Goal: Task Accomplishment & Management: Complete application form

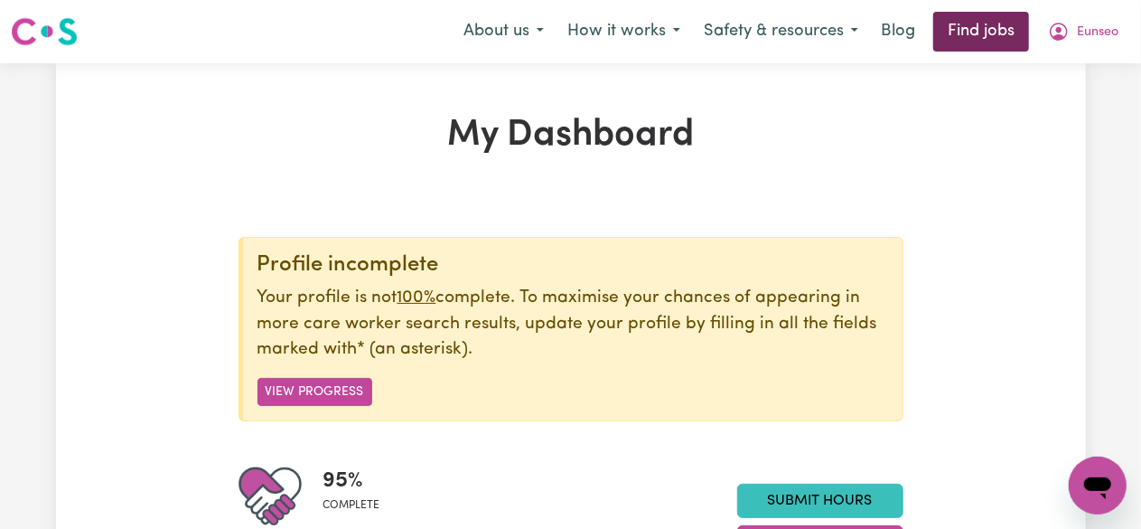
click at [961, 28] on link "Find jobs" at bounding box center [981, 32] width 96 height 40
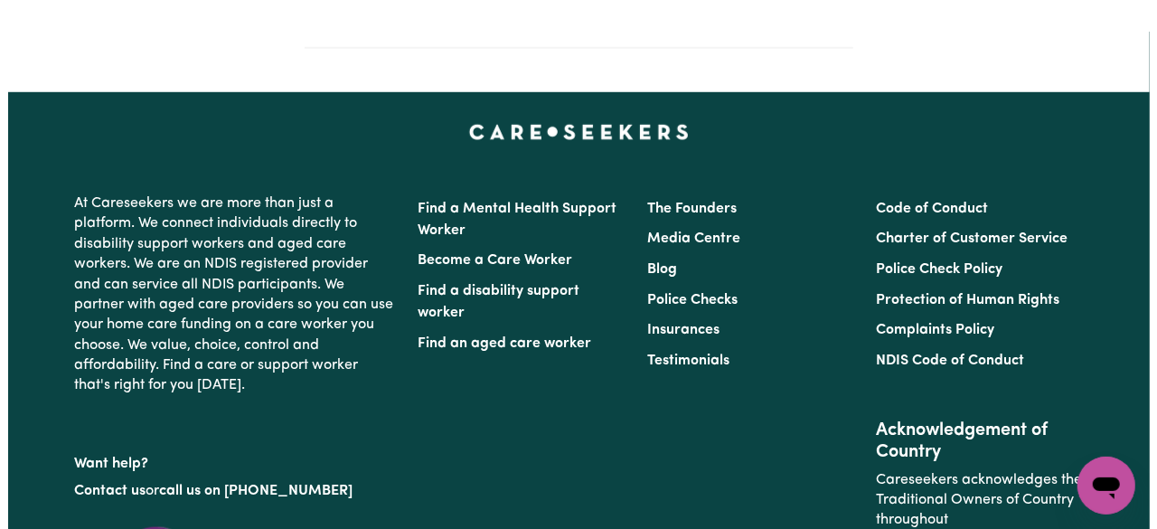
scroll to position [704, 0]
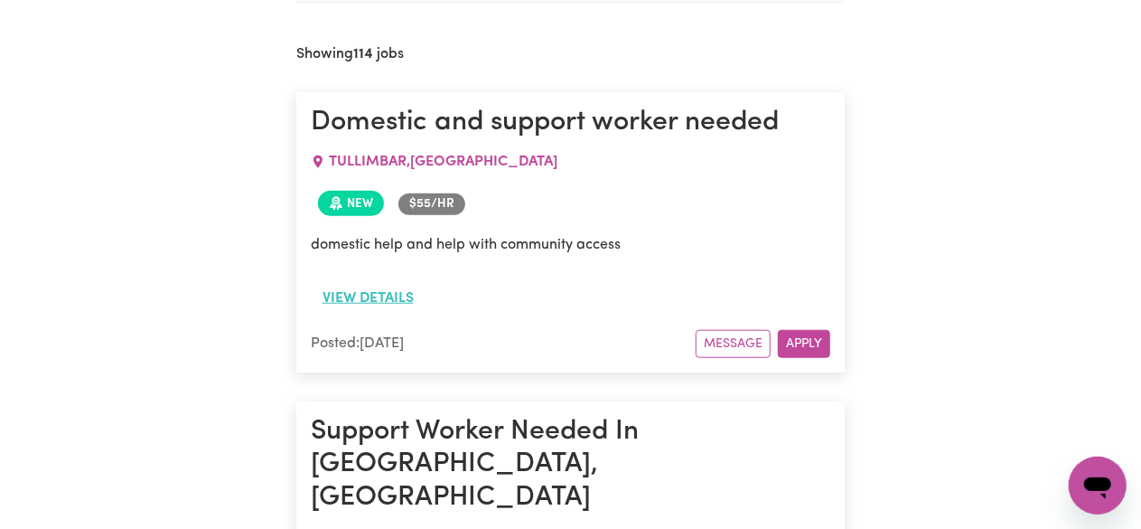
click at [374, 291] on button "View details" at bounding box center [368, 298] width 115 height 34
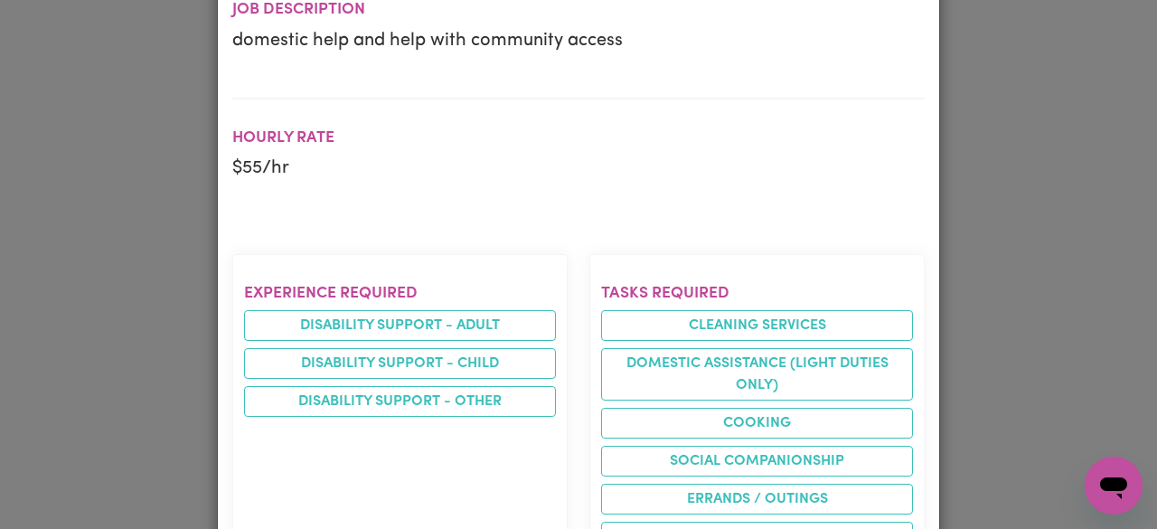
scroll to position [90, 0]
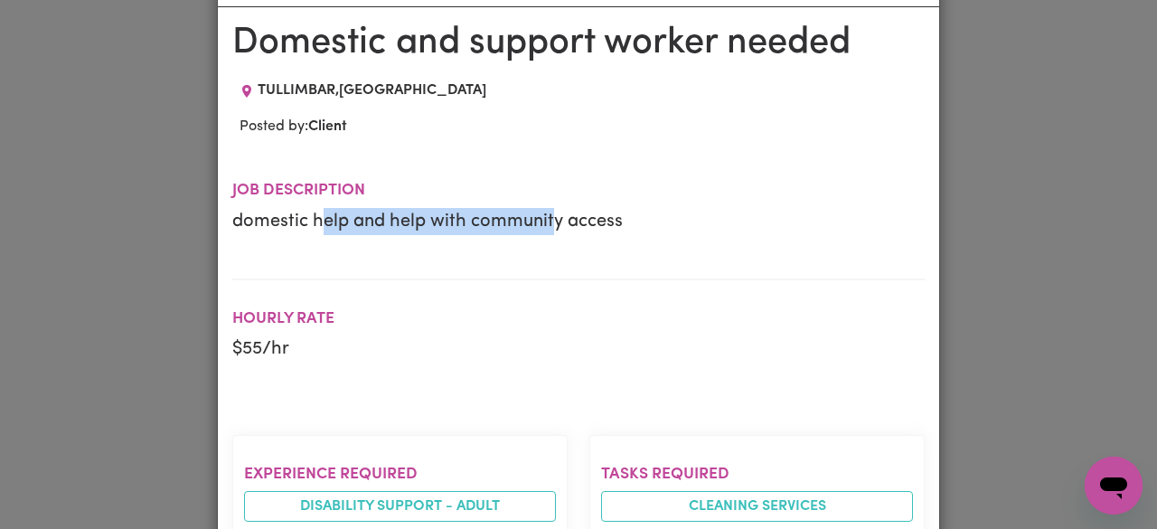
drag, startPoint x: 319, startPoint y: 222, endPoint x: 636, endPoint y: 227, distance: 317.2
click at [614, 227] on p "domestic help and help with community access" at bounding box center [578, 221] width 692 height 27
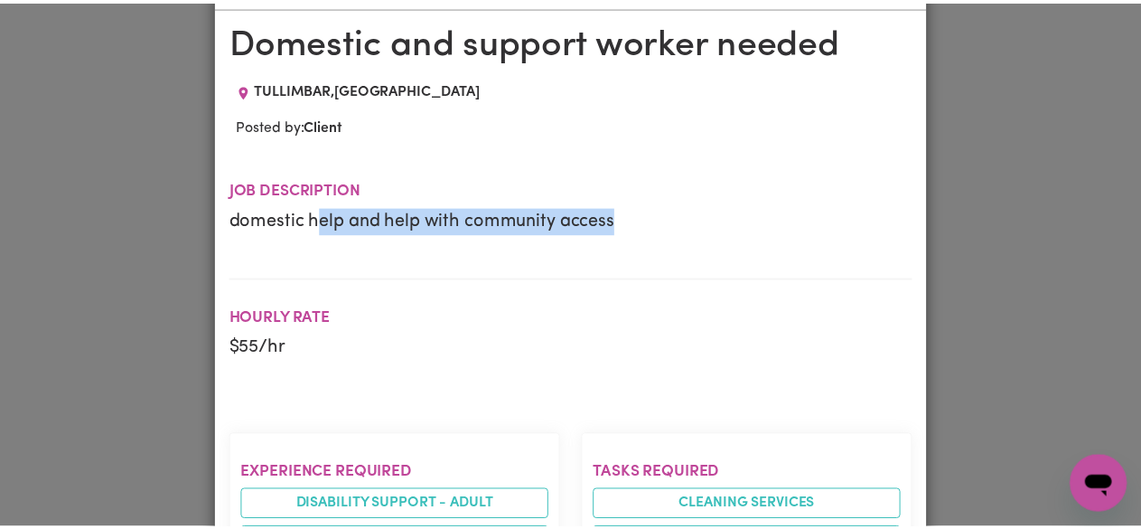
scroll to position [0, 0]
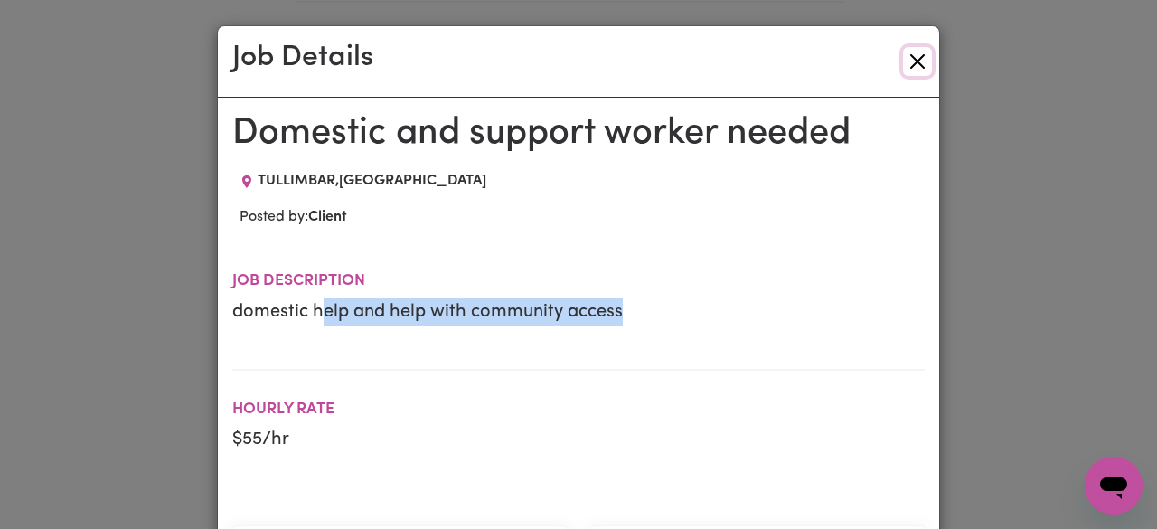
click at [904, 51] on button "Close" at bounding box center [917, 61] width 29 height 29
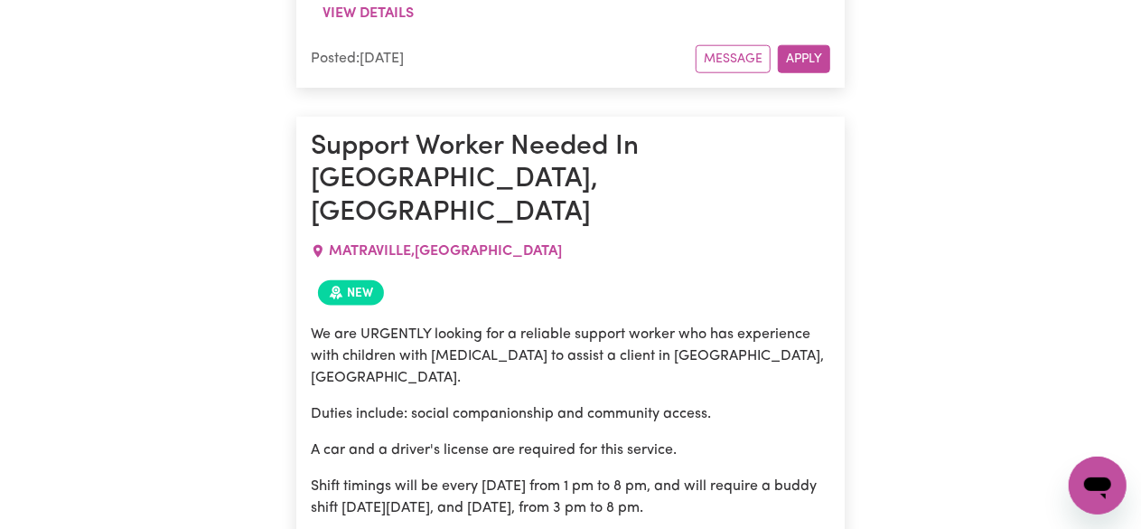
scroll to position [1065, 0]
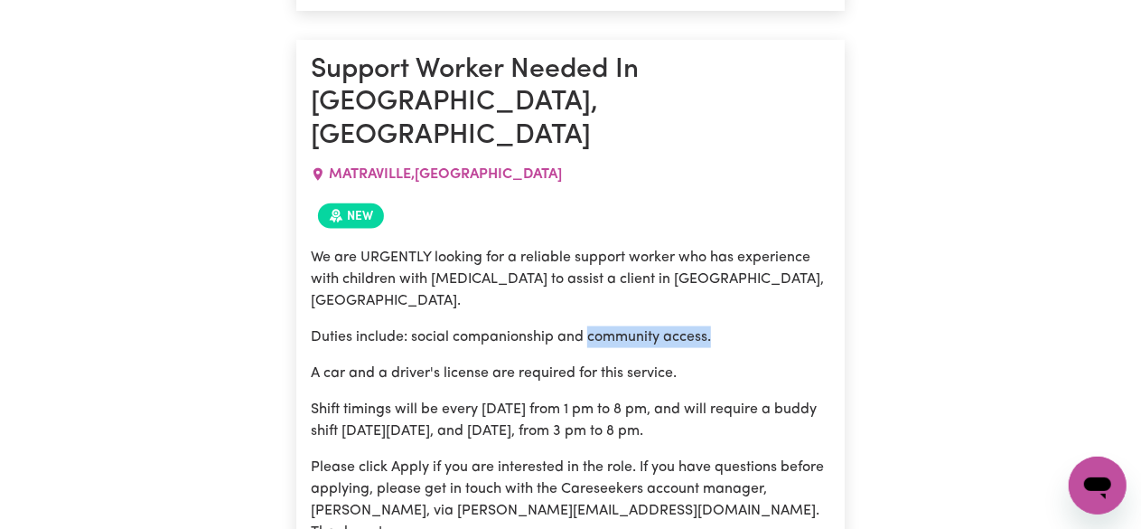
drag, startPoint x: 587, startPoint y: 279, endPoint x: 742, endPoint y: 285, distance: 154.6
click at [742, 326] on p "Duties include: social companionship and community access." at bounding box center [571, 337] width 520 height 22
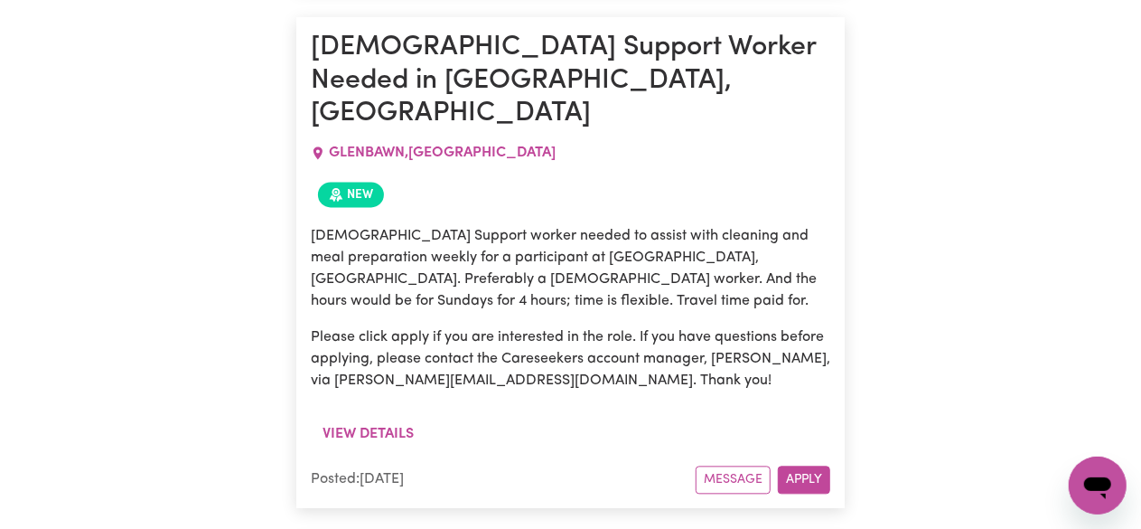
scroll to position [1607, 0]
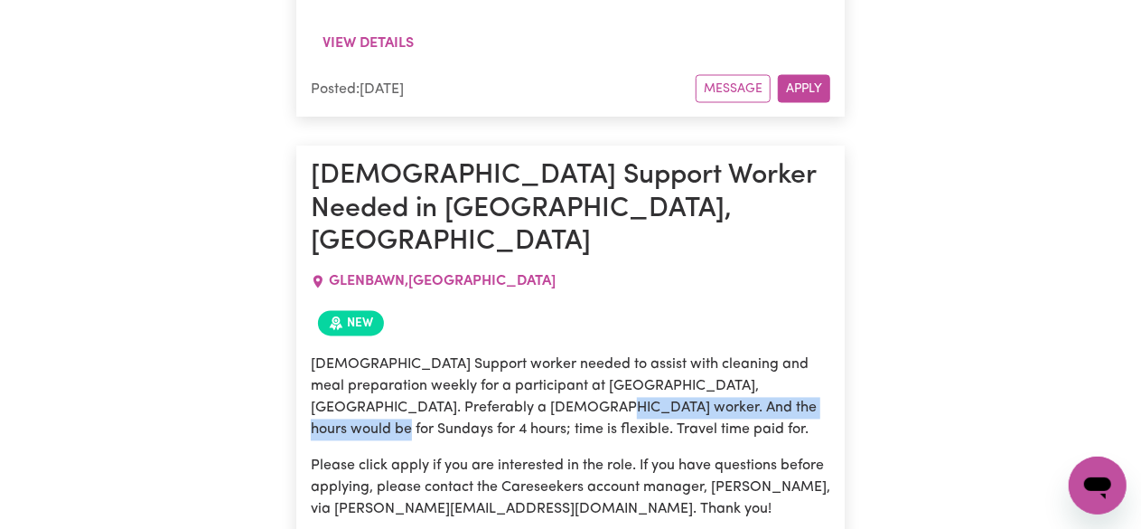
drag, startPoint x: 484, startPoint y: 292, endPoint x: 741, endPoint y: 293, distance: 256.6
click at [740, 354] on p "[DEMOGRAPHIC_DATA] Support worker needed to assist with cleaning and meal prepa…" at bounding box center [571, 397] width 520 height 87
click at [706, 354] on div "[DEMOGRAPHIC_DATA] Support worker needed to assist with cleaning and meal prepa…" at bounding box center [571, 437] width 520 height 166
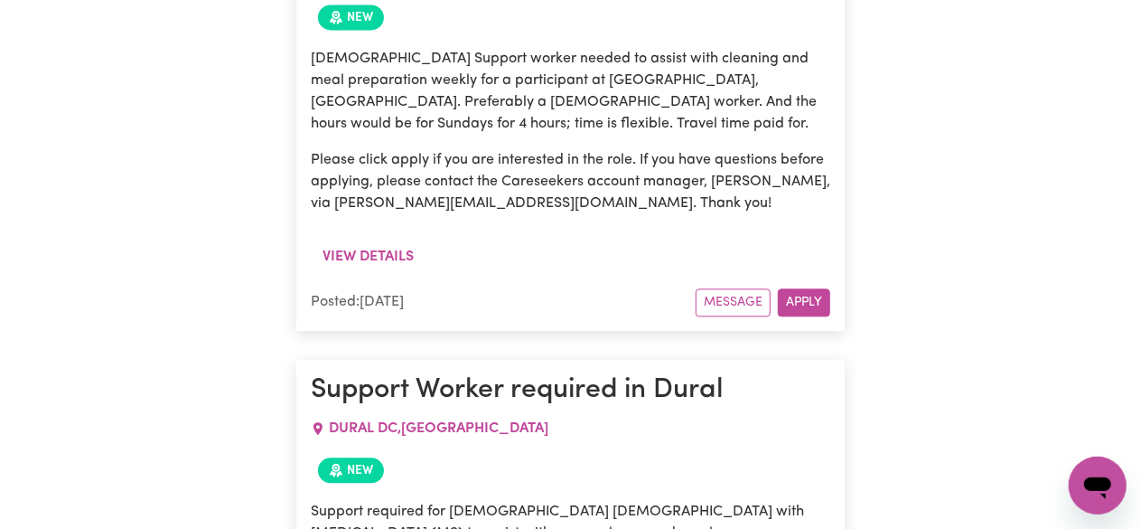
scroll to position [1969, 0]
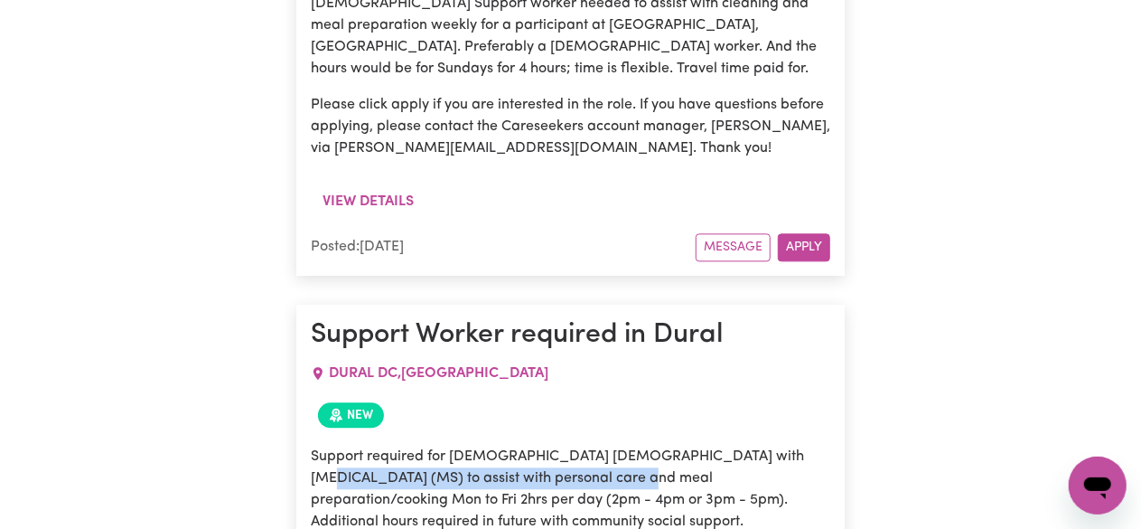
drag, startPoint x: 772, startPoint y: 340, endPoint x: 548, endPoint y: 372, distance: 226.4
click at [547, 445] on p "Support required for [DEMOGRAPHIC_DATA] [DEMOGRAPHIC_DATA] with [MEDICAL_DATA] …" at bounding box center [571, 488] width 520 height 87
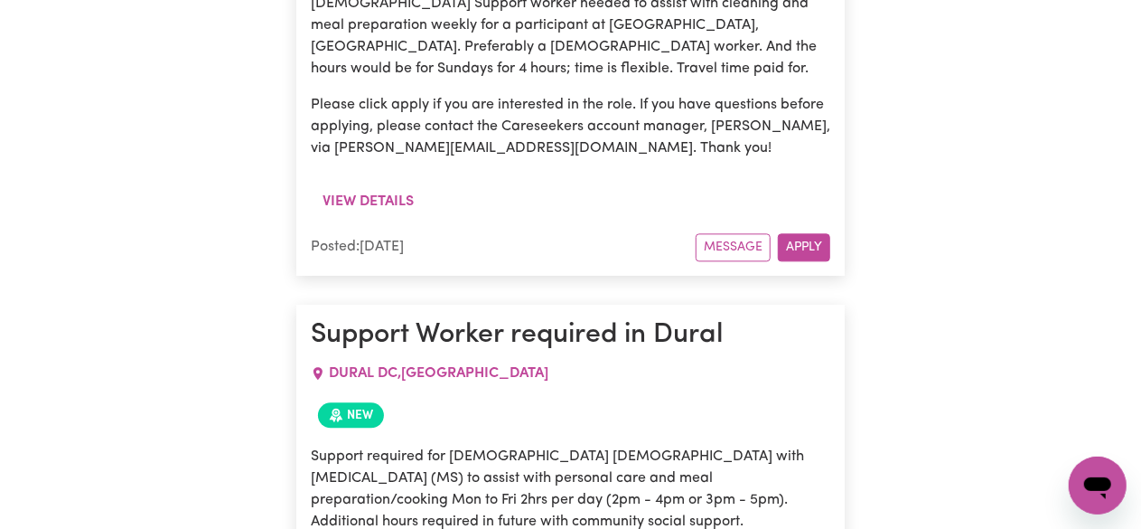
click at [569, 445] on p "Support required for [DEMOGRAPHIC_DATA] [DEMOGRAPHIC_DATA] with [MEDICAL_DATA] …" at bounding box center [571, 488] width 520 height 87
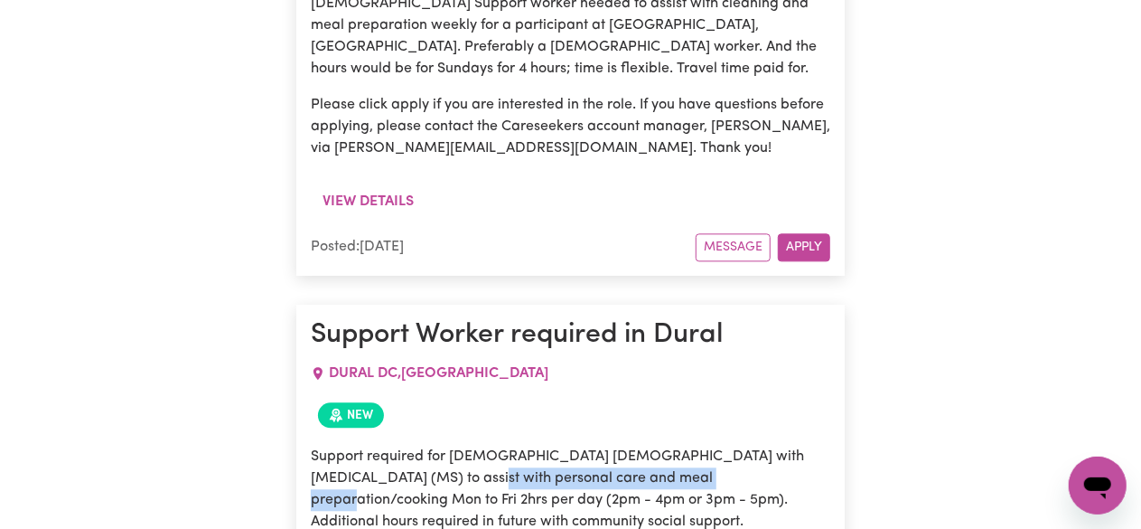
drag, startPoint x: 376, startPoint y: 369, endPoint x: 653, endPoint y: 369, distance: 277.4
click at [653, 445] on p "Support required for [DEMOGRAPHIC_DATA] [DEMOGRAPHIC_DATA] with [MEDICAL_DATA] …" at bounding box center [571, 488] width 520 height 87
click at [643, 445] on p "Support required for [DEMOGRAPHIC_DATA] [DEMOGRAPHIC_DATA] with [MEDICAL_DATA] …" at bounding box center [571, 488] width 520 height 87
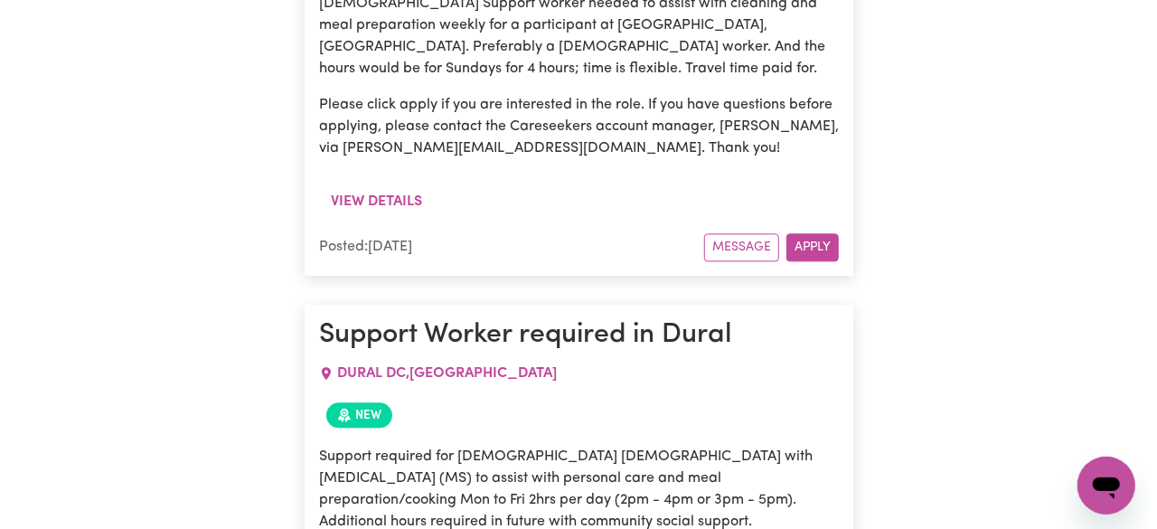
scroll to position [2059, 0]
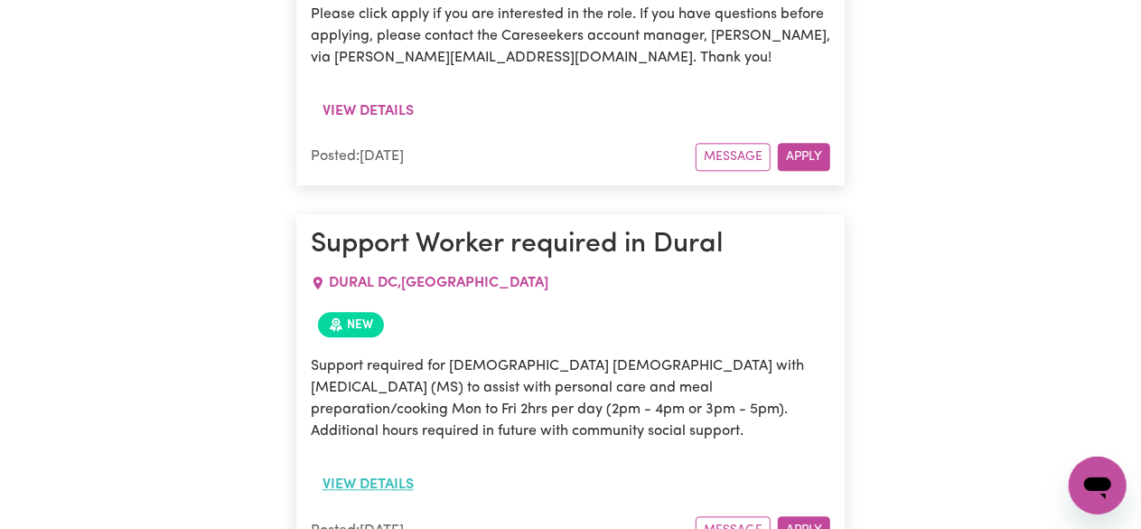
click at [388, 467] on button "View details" at bounding box center [368, 484] width 115 height 34
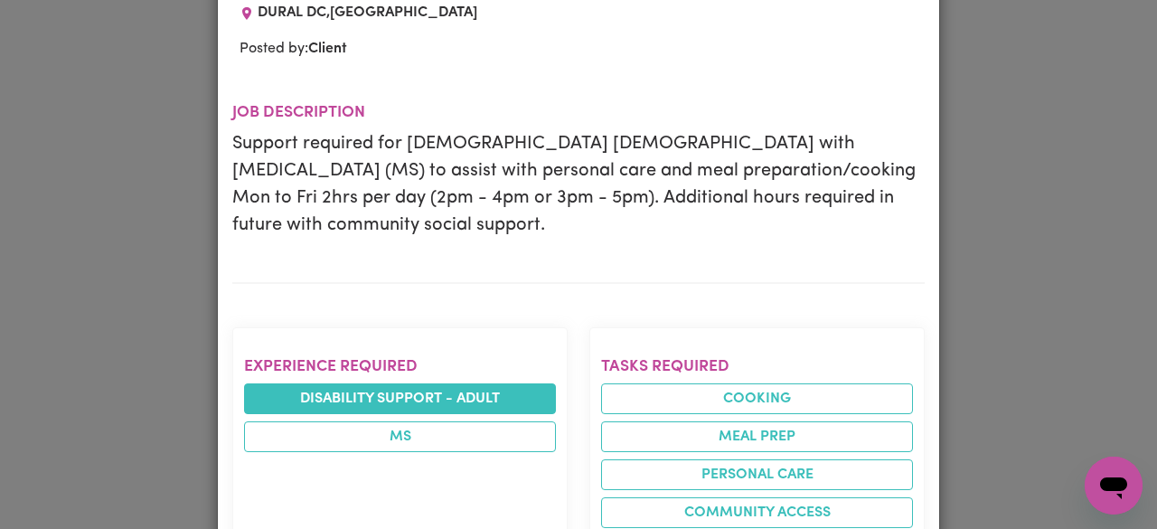
scroll to position [181, 0]
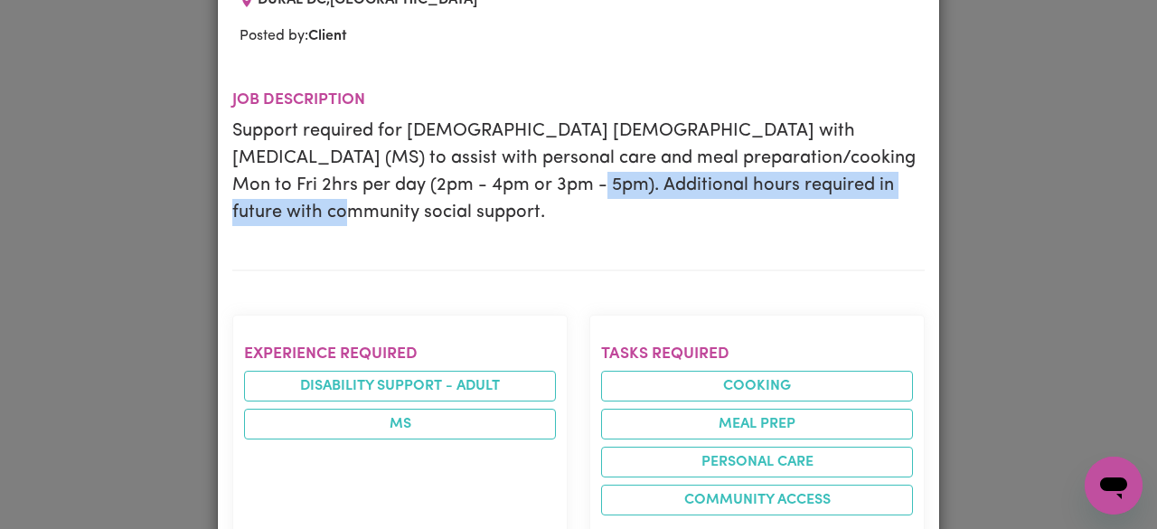
drag, startPoint x: 458, startPoint y: 178, endPoint x: 862, endPoint y: 190, distance: 404.1
click at [862, 190] on p "Support required for [DEMOGRAPHIC_DATA] [DEMOGRAPHIC_DATA] with [MEDICAL_DATA] …" at bounding box center [578, 171] width 692 height 108
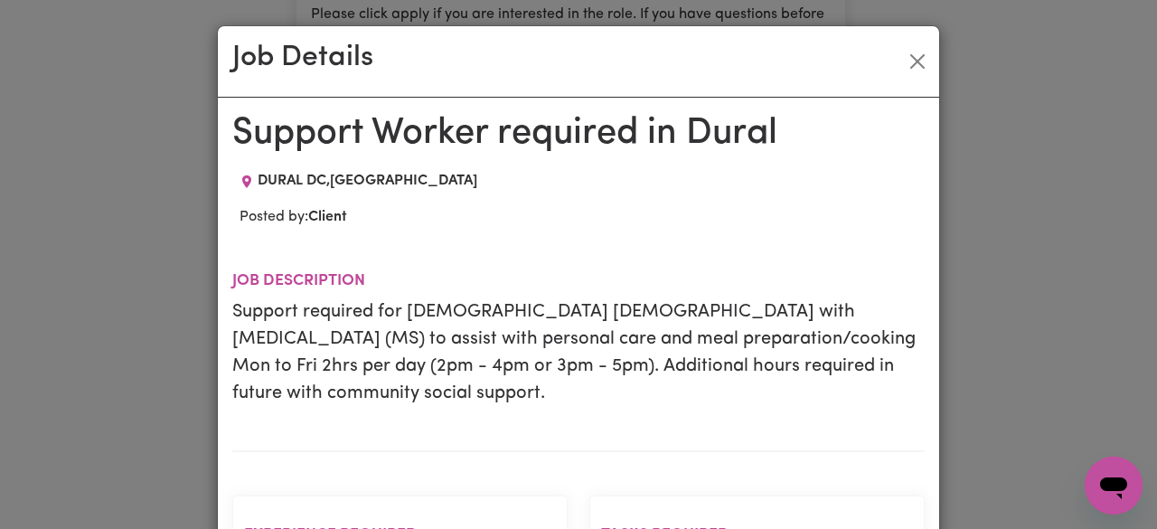
scroll to position [0, 0]
click at [910, 67] on button "Close" at bounding box center [917, 61] width 29 height 29
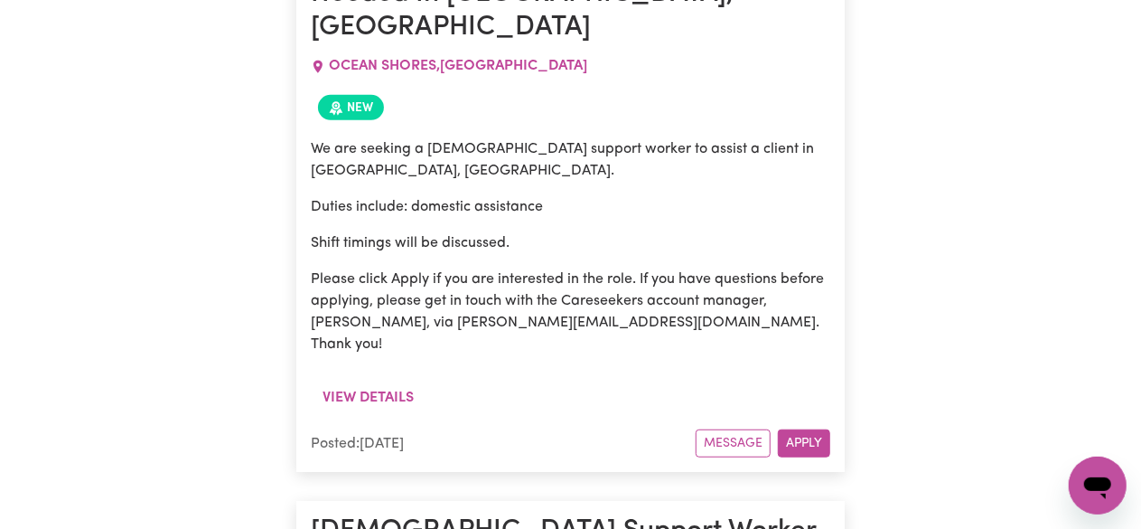
scroll to position [3957, 0]
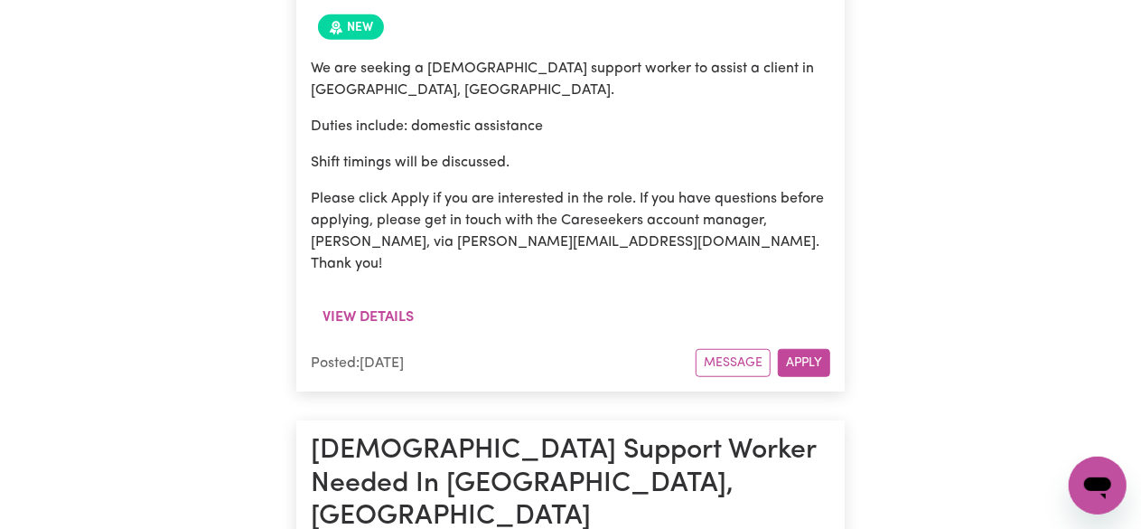
drag, startPoint x: 334, startPoint y: 200, endPoint x: 471, endPoint y: 204, distance: 136.5
drag, startPoint x: 432, startPoint y: 200, endPoint x: 547, endPoint y: 202, distance: 114.8
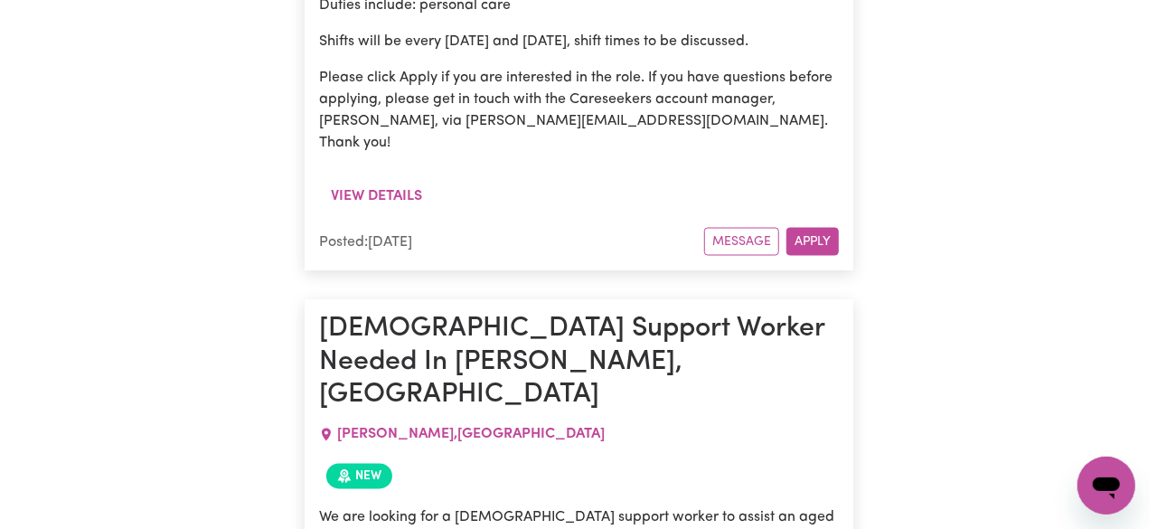
scroll to position [8294, 0]
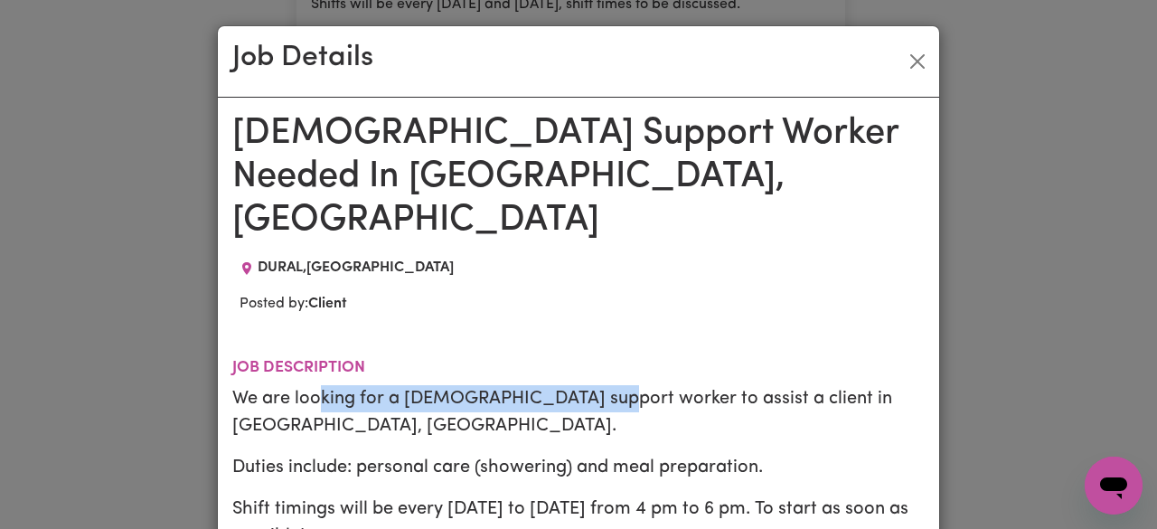
drag, startPoint x: 633, startPoint y: 349, endPoint x: 357, endPoint y: 371, distance: 276.5
click at [316, 385] on p "We are looking for a [DEMOGRAPHIC_DATA] support worker to assist a client in [G…" at bounding box center [578, 412] width 692 height 54
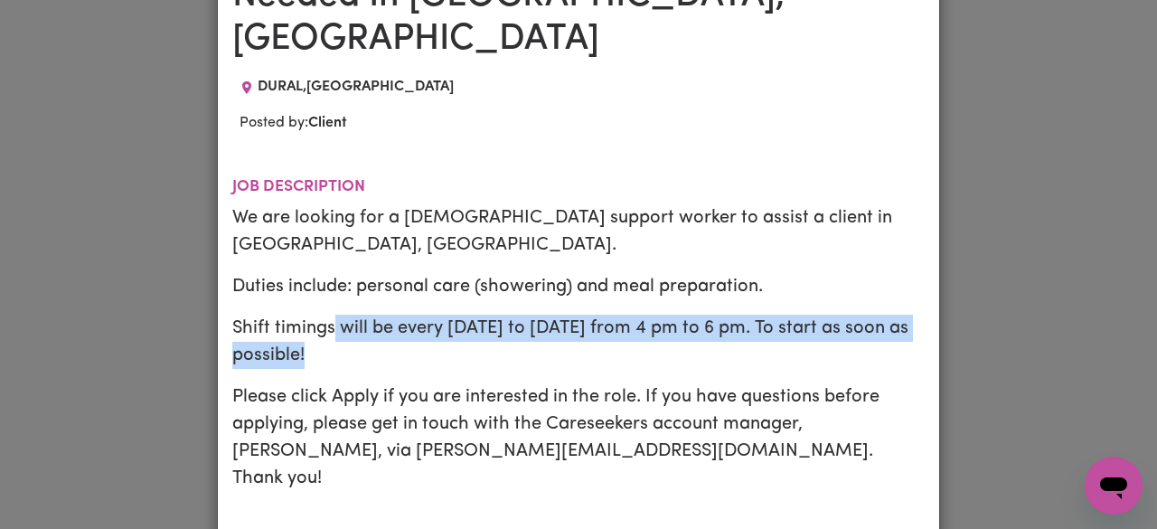
drag, startPoint x: 323, startPoint y: 260, endPoint x: 493, endPoint y: 295, distance: 173.5
click at [493, 314] on p "Shift timings will be every [DATE] to [DATE] from 4 pm to 6 pm. To start as soo…" at bounding box center [578, 341] width 692 height 54
click at [492, 314] on p "Shift timings will be every [DATE] to [DATE] from 4 pm to 6 pm. To start as soo…" at bounding box center [578, 341] width 692 height 54
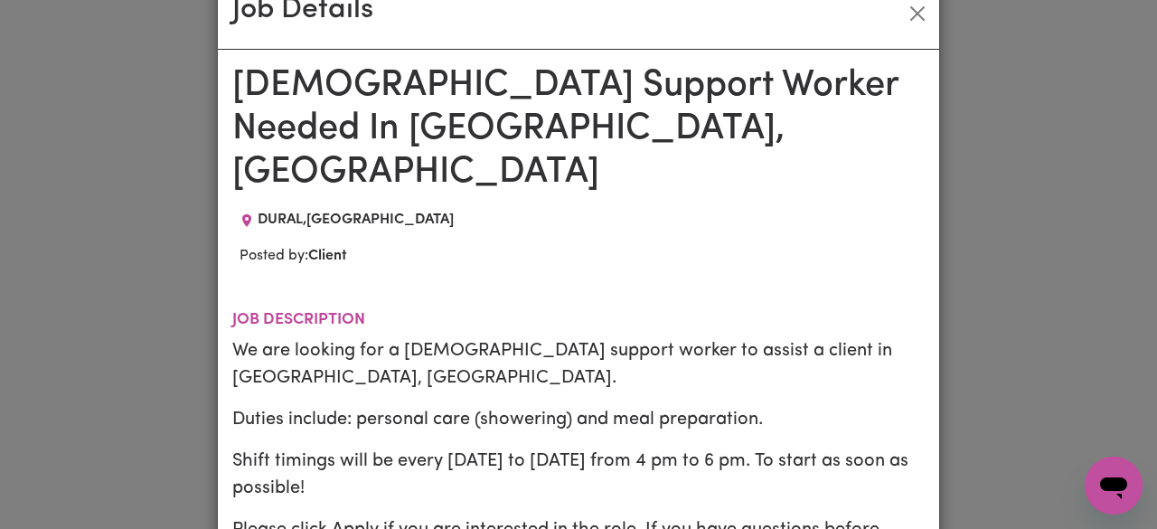
scroll to position [0, 0]
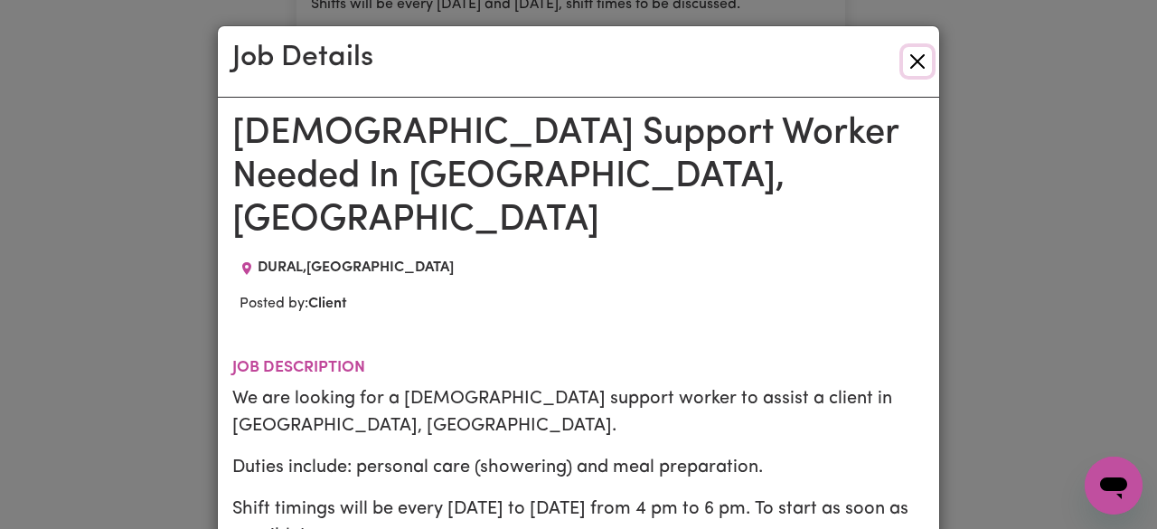
click at [914, 61] on button "Close" at bounding box center [917, 61] width 29 height 29
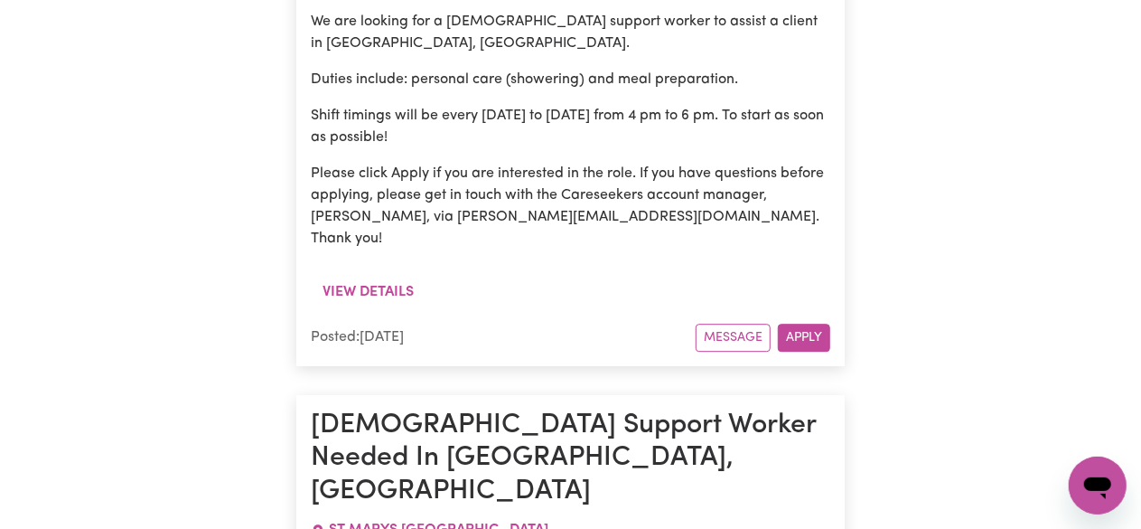
scroll to position [9378, 0]
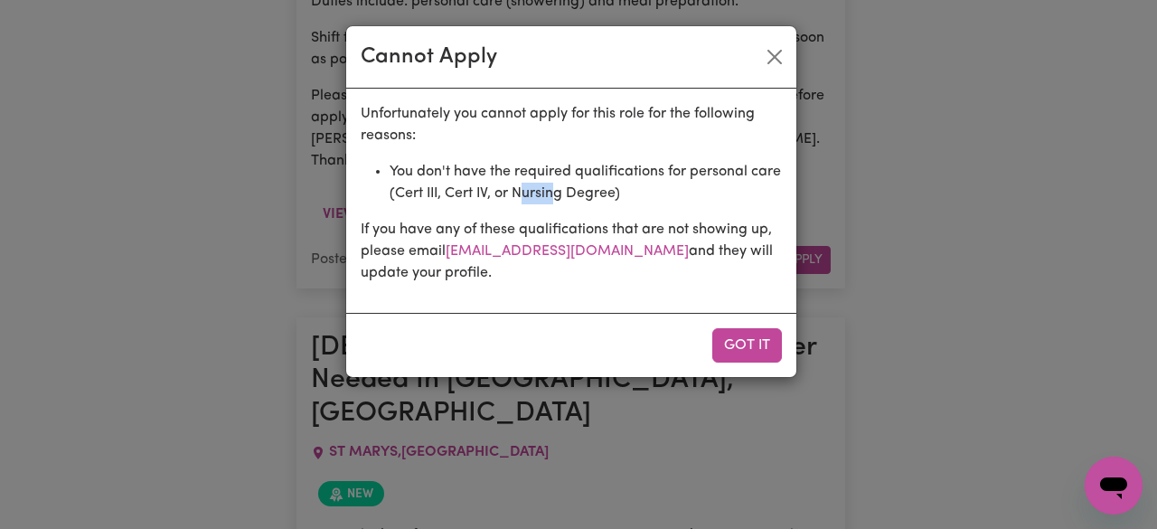
drag, startPoint x: 519, startPoint y: 196, endPoint x: 576, endPoint y: 194, distance: 57.9
click at [576, 194] on li "You don't have the required qualifications for personal care (Cert III, Cert IV…" at bounding box center [585, 182] width 392 height 43
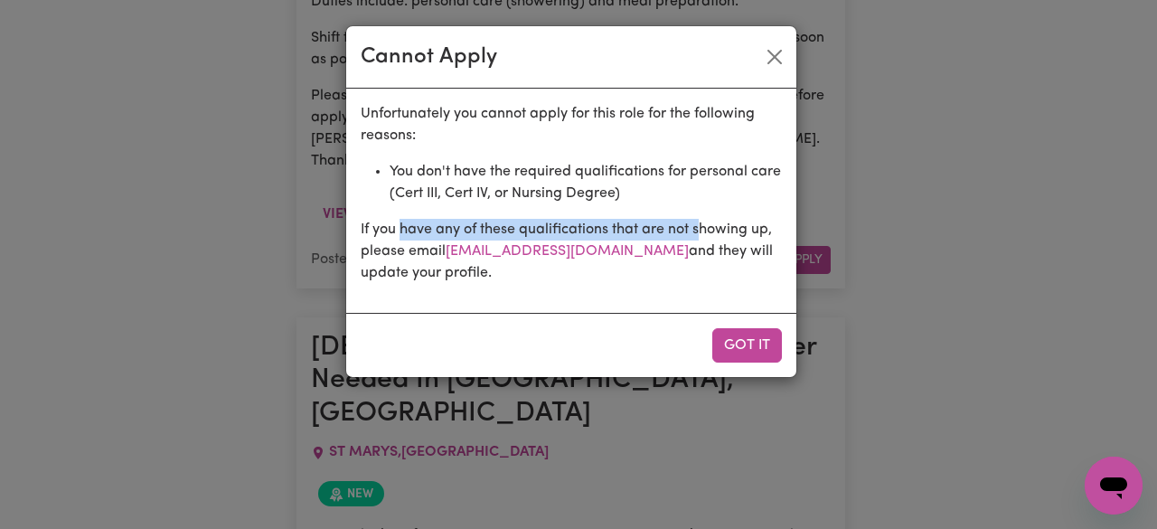
drag, startPoint x: 411, startPoint y: 229, endPoint x: 723, endPoint y: 230, distance: 311.7
click at [723, 230] on p "If you have any of these qualifications that are not showing up, please email […" at bounding box center [571, 251] width 421 height 65
click at [778, 52] on button "Close" at bounding box center [774, 56] width 29 height 29
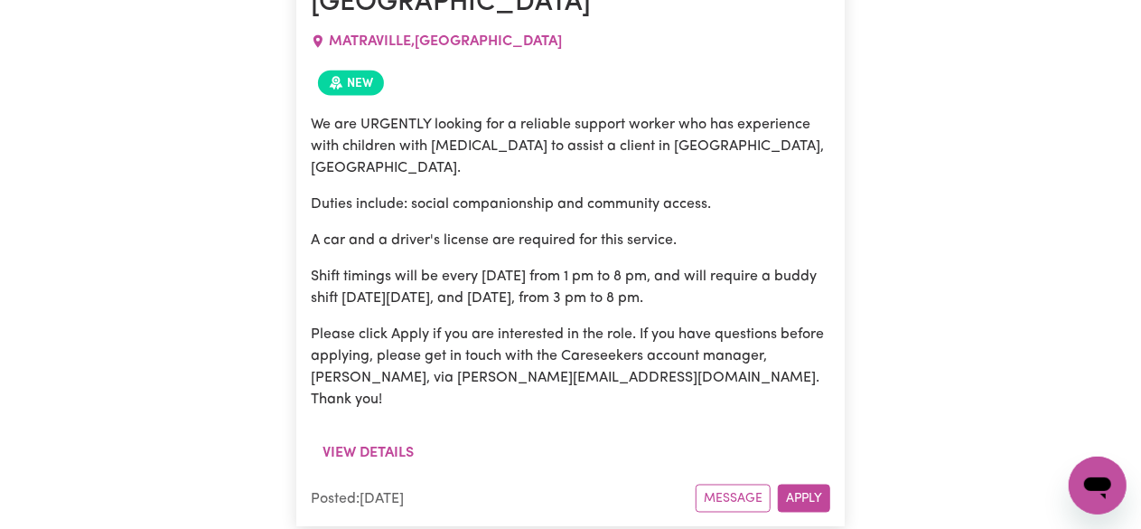
scroll to position [0, 0]
